Goal: Task Accomplishment & Management: Use online tool/utility

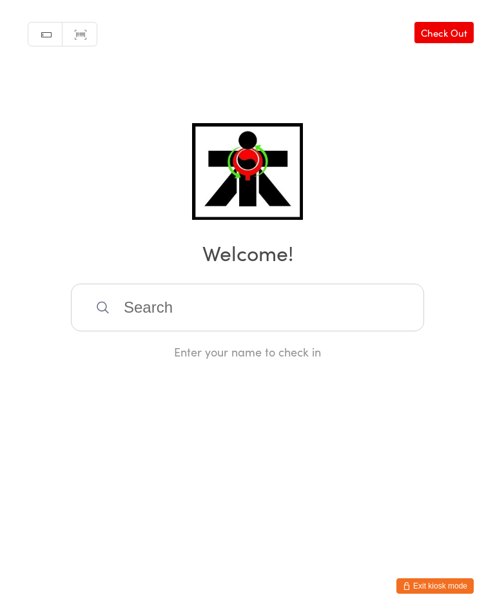
click at [192, 311] on input "search" at bounding box center [247, 308] width 353 height 48
type input "Yyy"
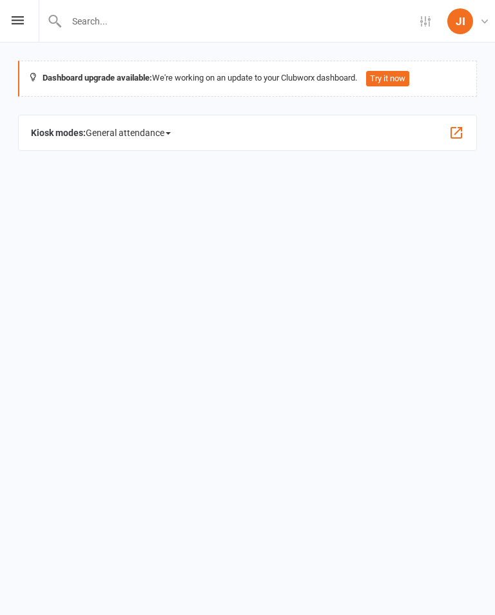
click at [56, 188] on html "Settings Event Templates Appointment Types JI Joondalup IPAD IPAD ATI Martial A…" at bounding box center [247, 94] width 495 height 188
click at [12, 19] on icon at bounding box center [18, 20] width 12 height 8
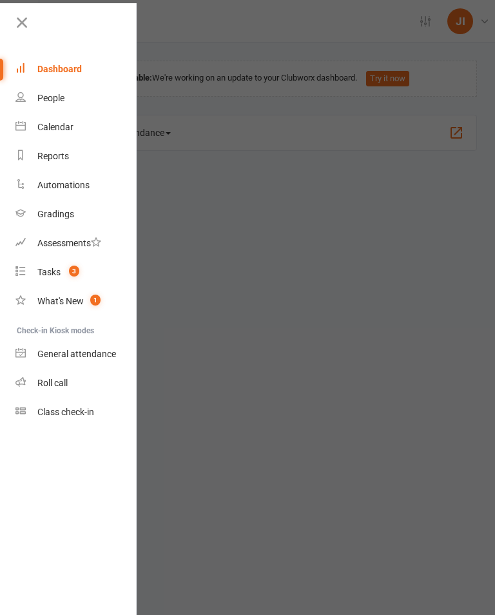
click at [66, 63] on link "Dashboard" at bounding box center [76, 69] width 122 height 29
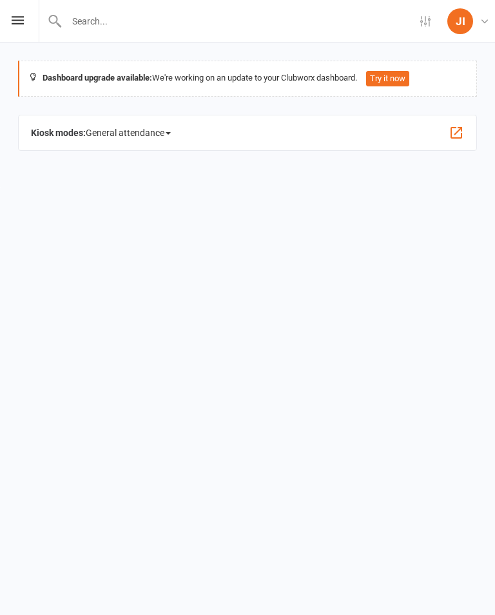
click at [15, 17] on icon at bounding box center [18, 20] width 12 height 8
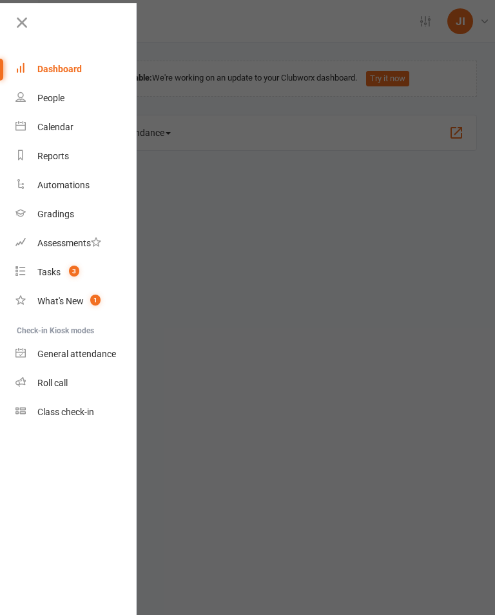
click at [47, 206] on link "Gradings" at bounding box center [76, 214] width 122 height 29
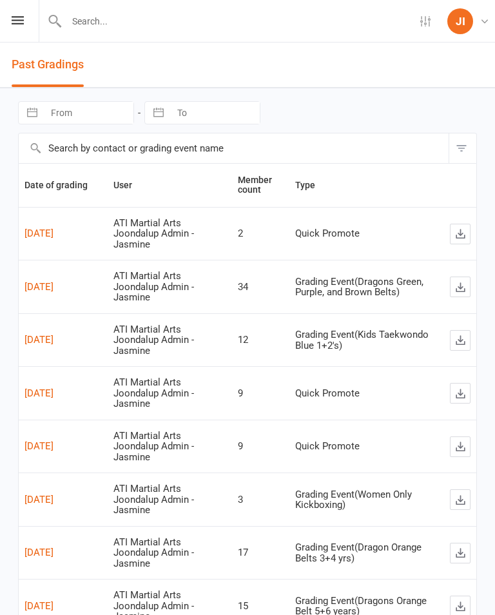
click at [13, 19] on icon at bounding box center [18, 20] width 12 height 8
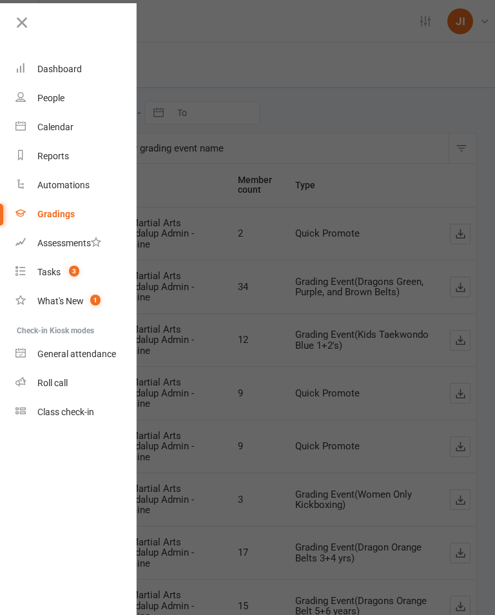
click at [43, 94] on div "People" at bounding box center [50, 98] width 27 height 10
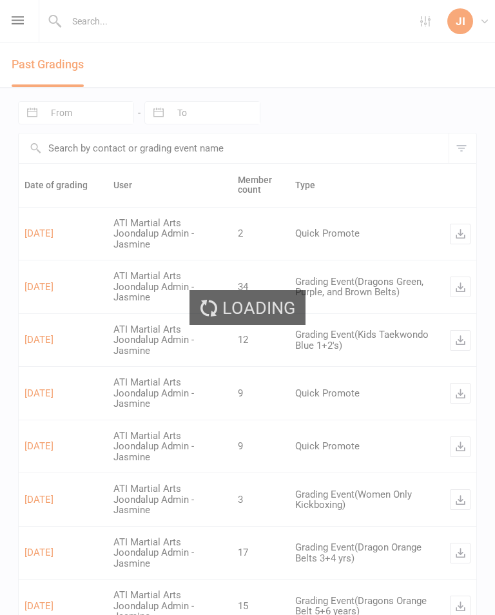
select select "100"
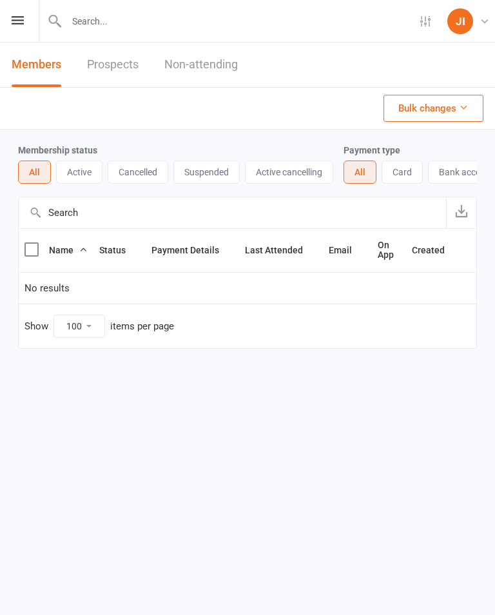
click at [14, 16] on icon at bounding box center [18, 20] width 12 height 8
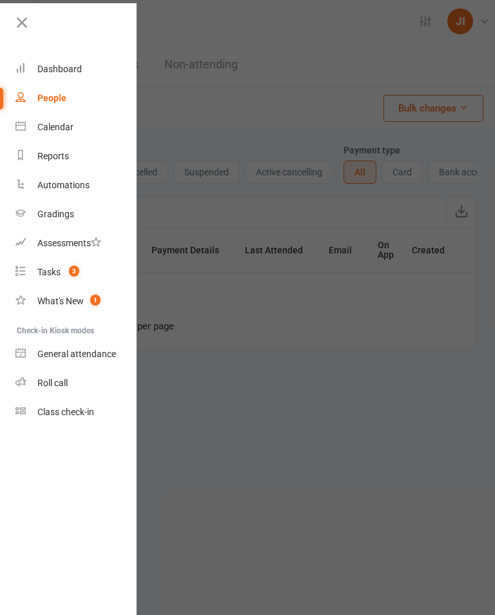
click at [32, 389] on link "Roll call" at bounding box center [76, 383] width 122 height 29
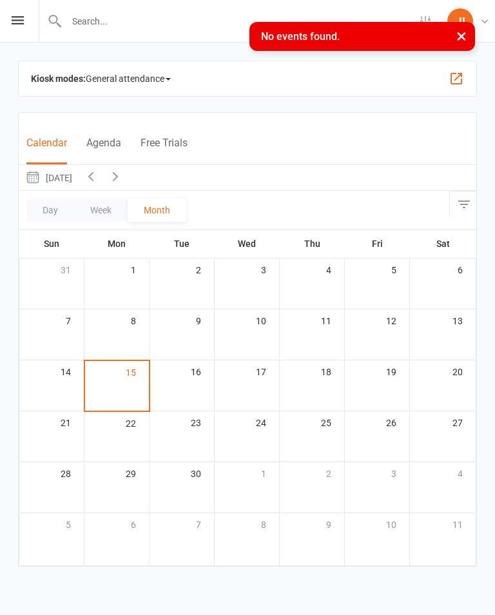
click at [463, 44] on button "×" at bounding box center [461, 36] width 23 height 28
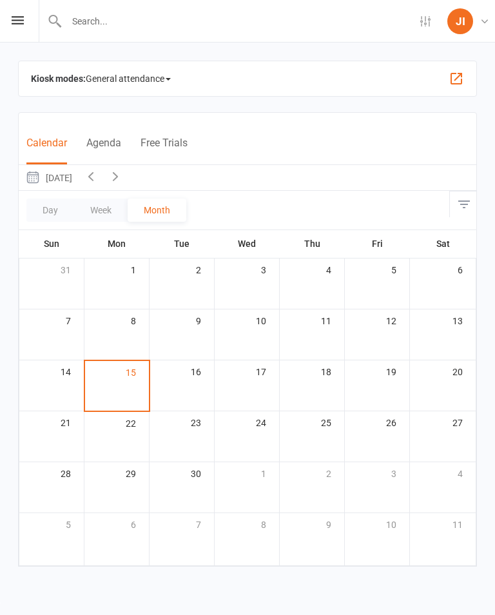
click at [101, 141] on button "Agenda" at bounding box center [103, 151] width 35 height 28
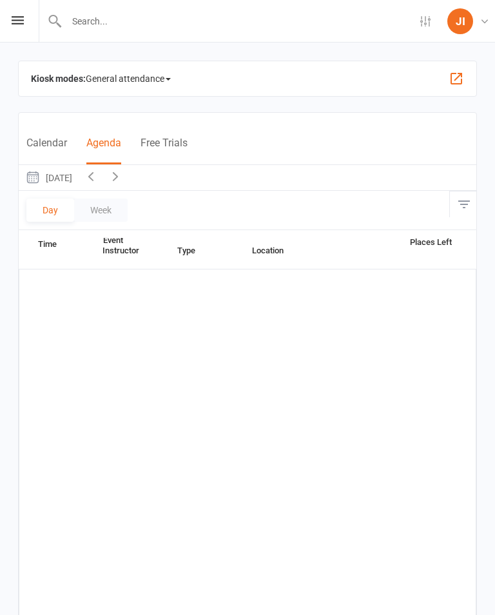
click at [15, 17] on icon at bounding box center [18, 20] width 12 height 8
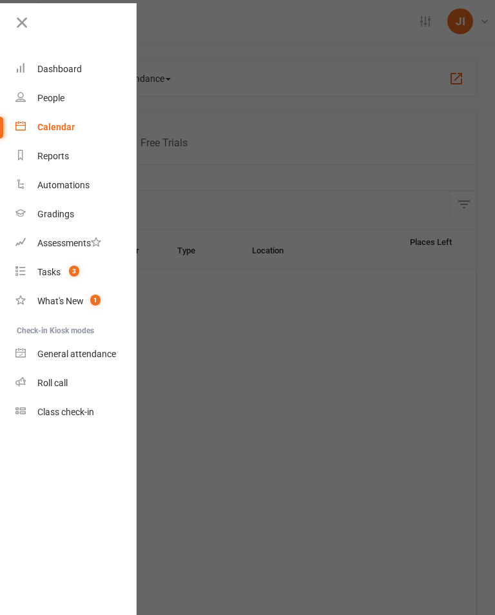
click at [50, 351] on div "General attendance" at bounding box center [76, 354] width 79 height 10
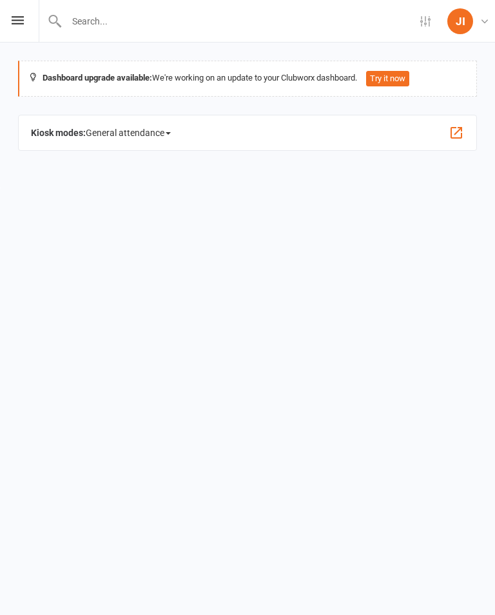
click at [139, 131] on span "General attendance" at bounding box center [128, 132] width 85 height 21
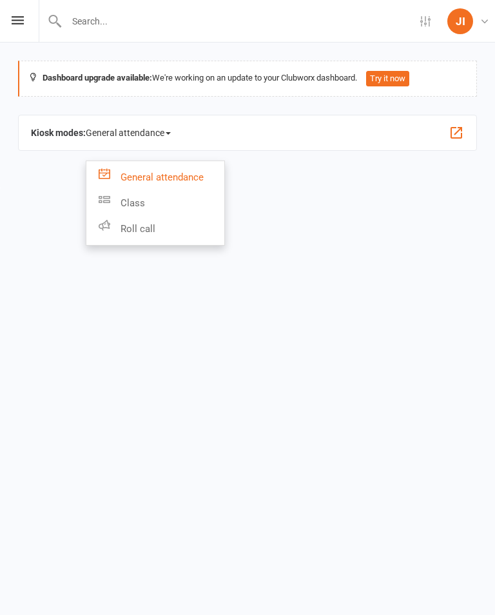
click at [124, 208] on link "Class" at bounding box center [155, 203] width 138 height 26
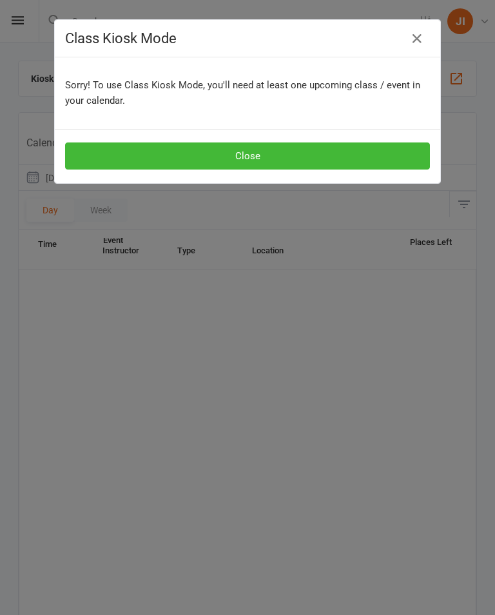
click at [104, 161] on button "Close" at bounding box center [247, 155] width 365 height 27
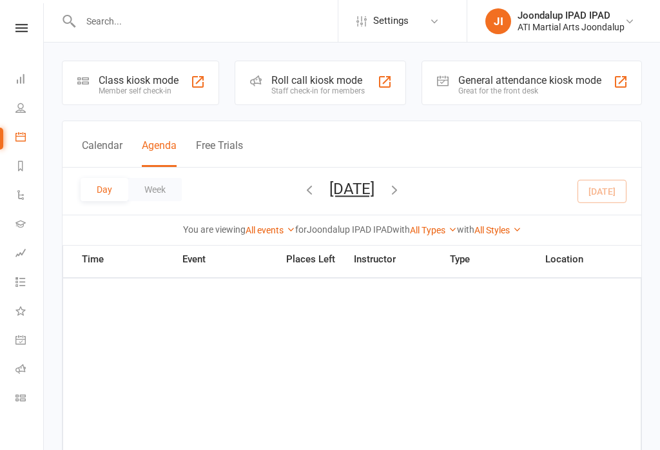
click at [18, 27] on icon at bounding box center [21, 28] width 12 height 8
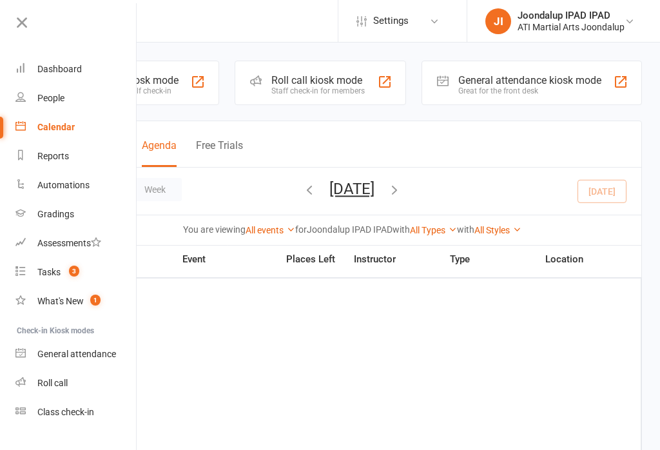
click at [59, 412] on div "Class check-in" at bounding box center [65, 412] width 57 height 10
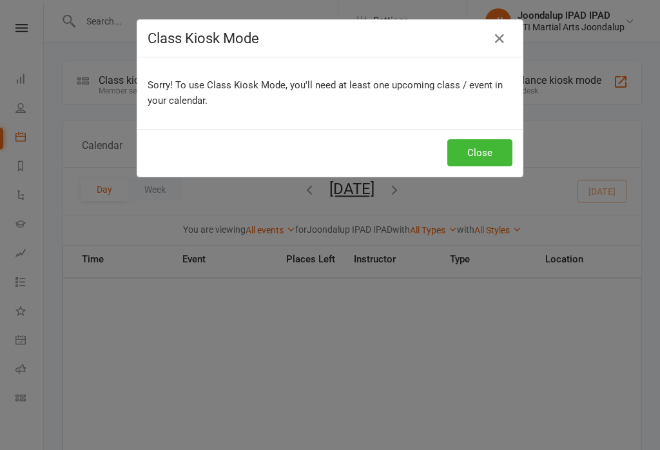
click at [494, 156] on button "Close" at bounding box center [479, 152] width 65 height 27
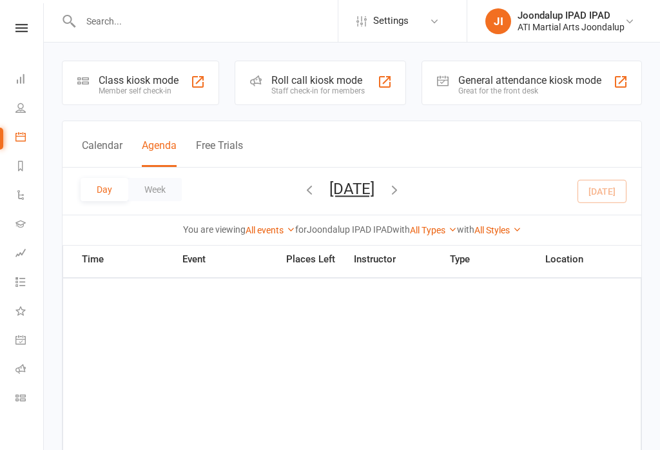
click at [581, 82] on div "General attendance kiosk mode" at bounding box center [529, 80] width 143 height 12
